Goal: Task Accomplishment & Management: Use online tool/utility

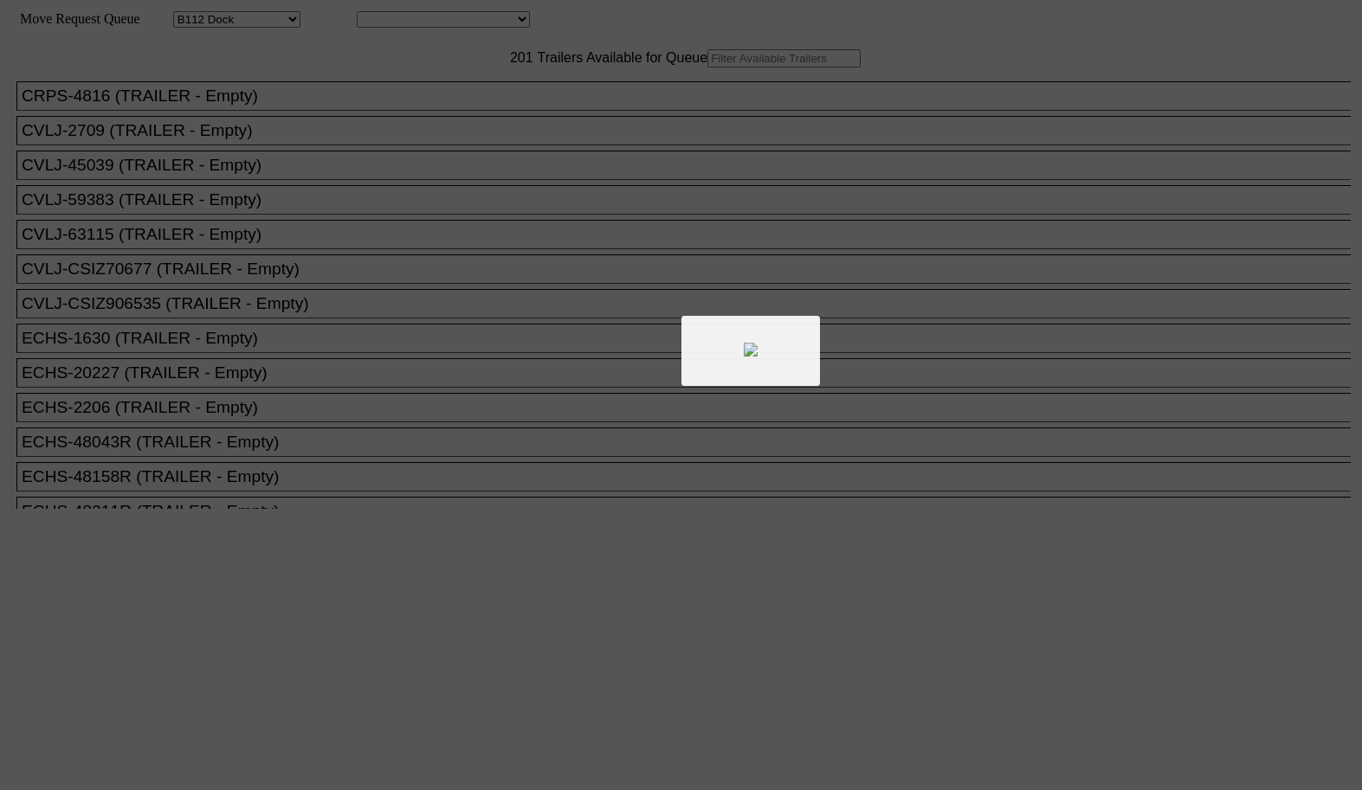
select select "121"
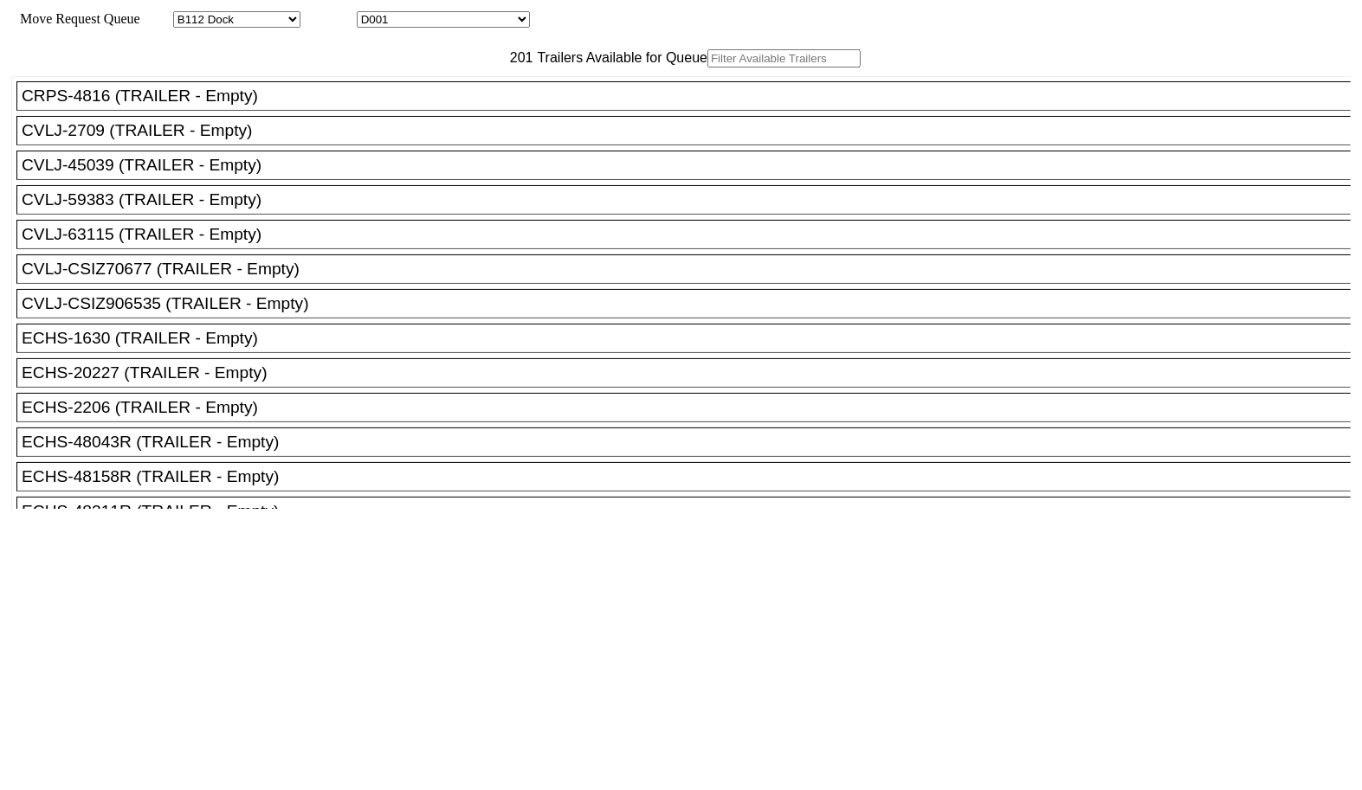
click at [707, 68] on input "text" at bounding box center [783, 58] width 153 height 18
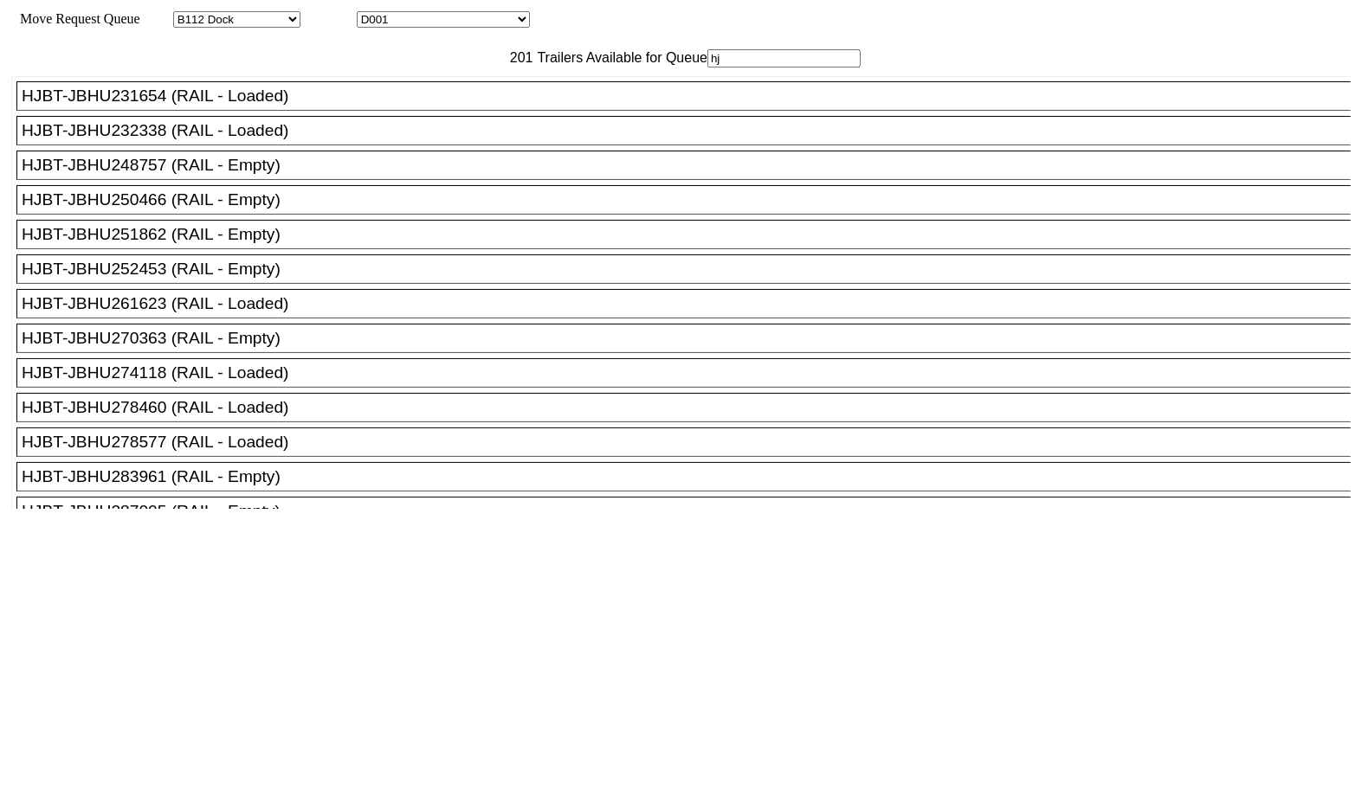
type input "hj"
click at [274, 348] on div "HJBT-JBHU270363 (RAIL - Empty)" at bounding box center [691, 338] width 1339 height 19
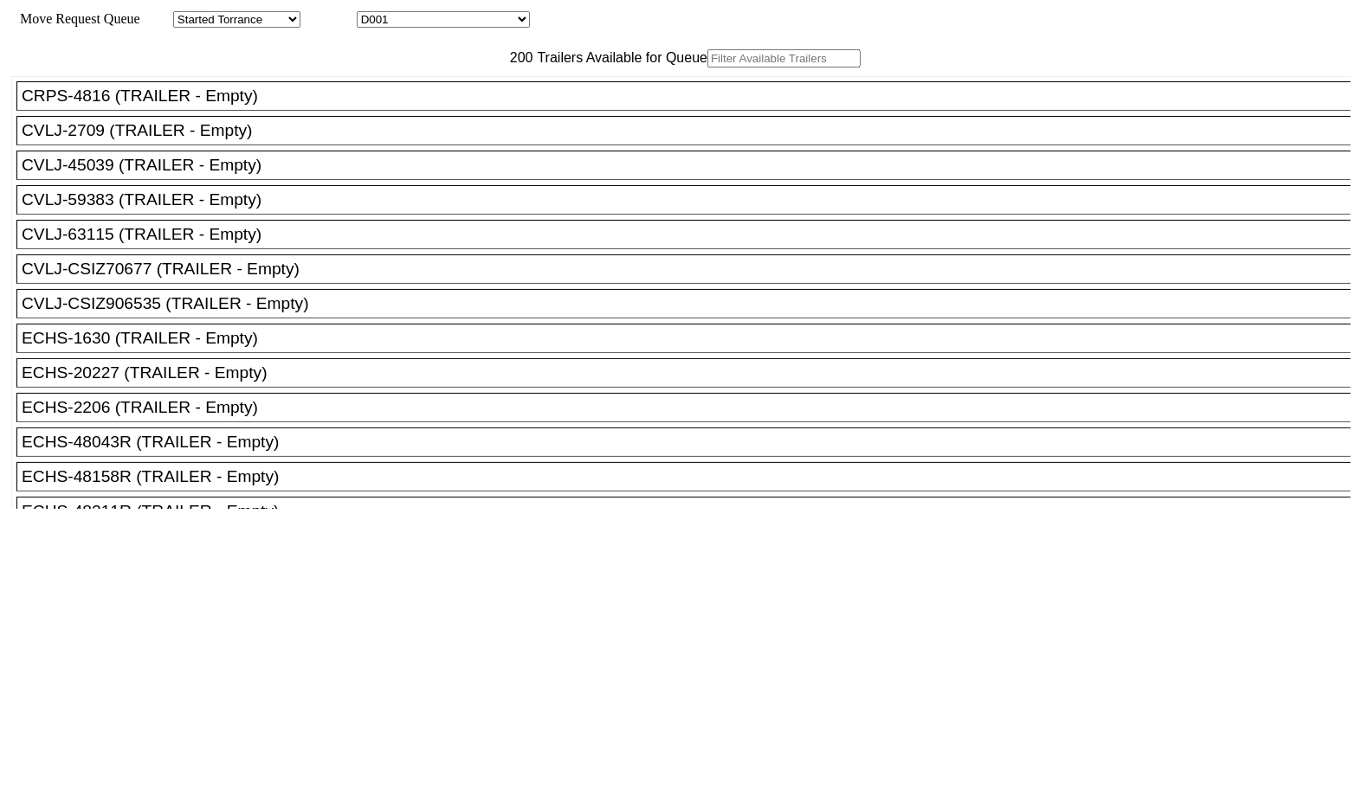
click at [707, 68] on input "text" at bounding box center [783, 58] width 153 height 18
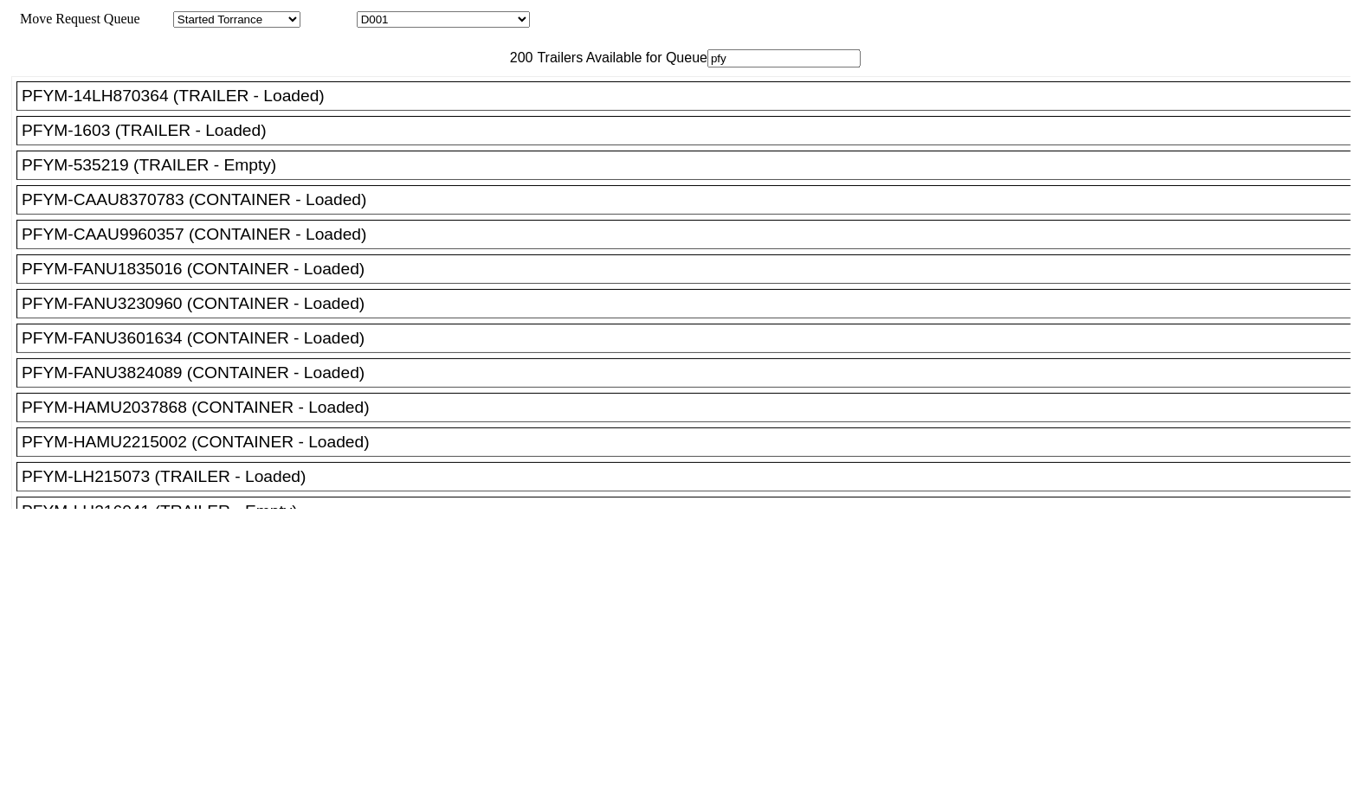
type input "pfy"
click at [313, 175] on div "PFYM-535219 (TRAILER - Empty)" at bounding box center [691, 165] width 1339 height 19
